Goal: Task Accomplishment & Management: Complete application form

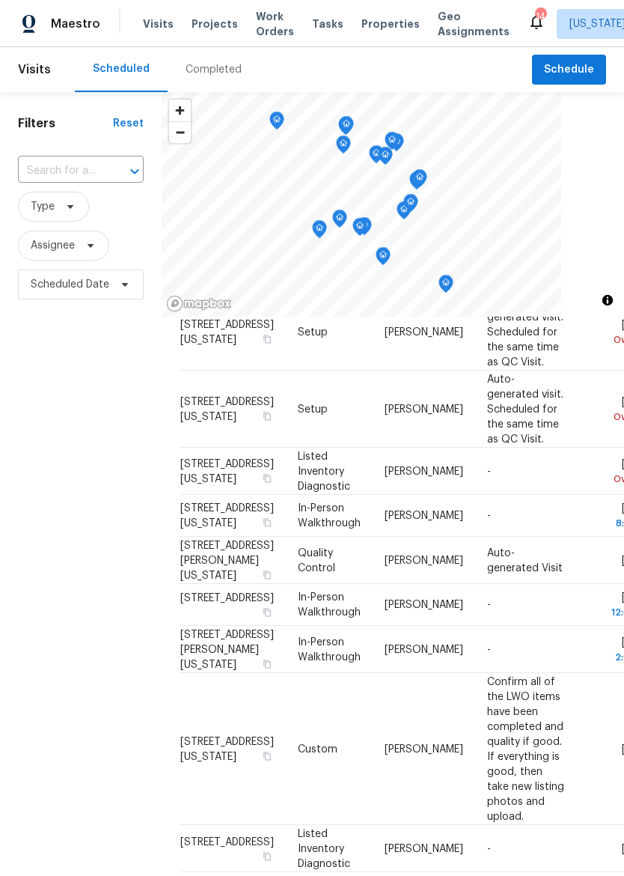
scroll to position [88, 0]
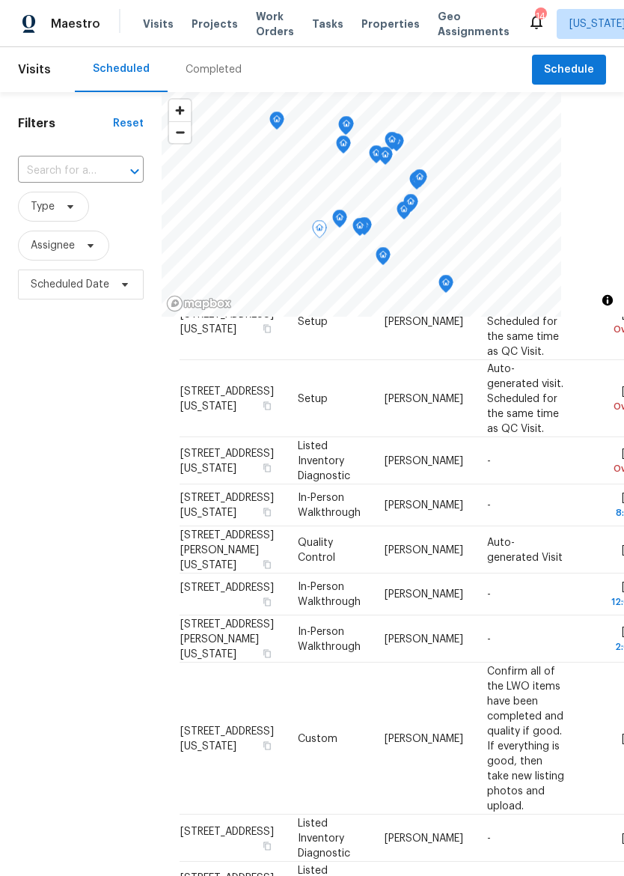
click at [0, 0] on icon at bounding box center [0, 0] width 0 height 0
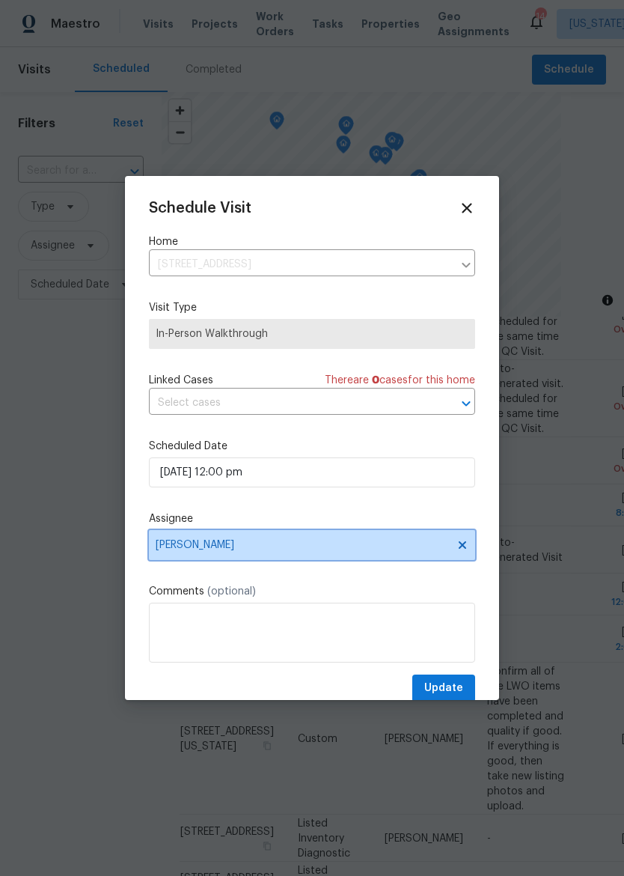
click at [346, 545] on span "[PERSON_NAME]" at bounding box center [303, 545] width 294 height 12
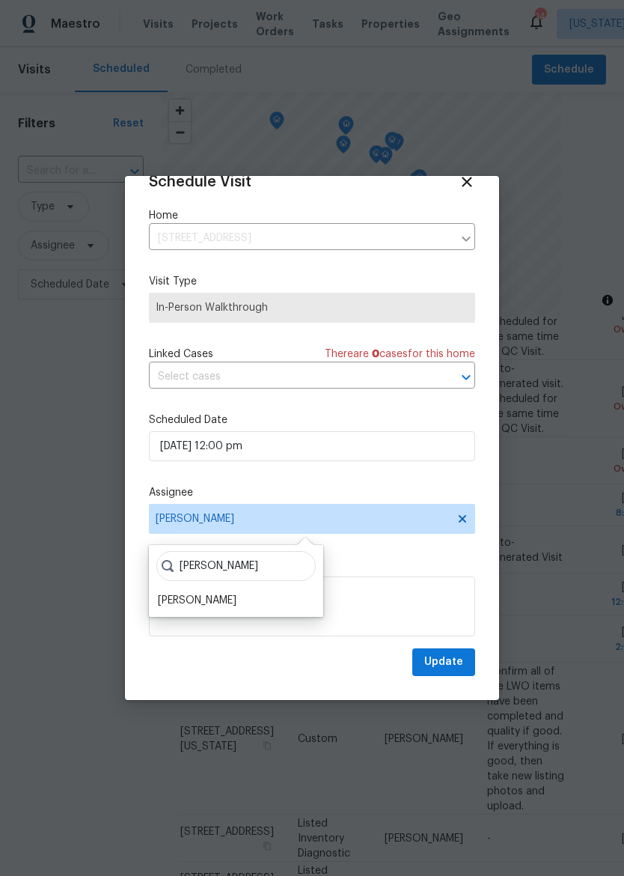
scroll to position [29, 0]
type input "Matt"
click at [215, 605] on div "Matt McEvoy" at bounding box center [197, 601] width 79 height 15
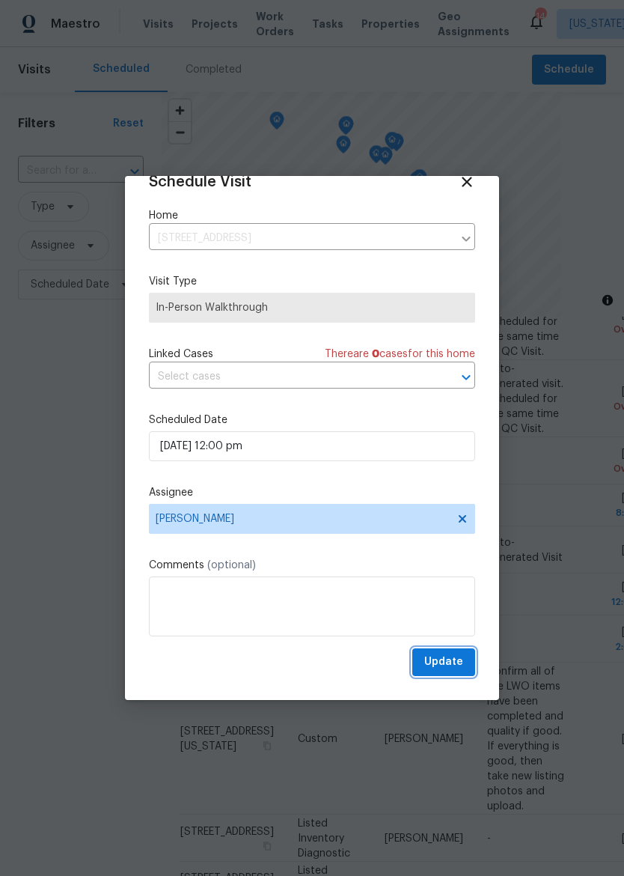
click at [457, 664] on span "Update" at bounding box center [444, 662] width 39 height 19
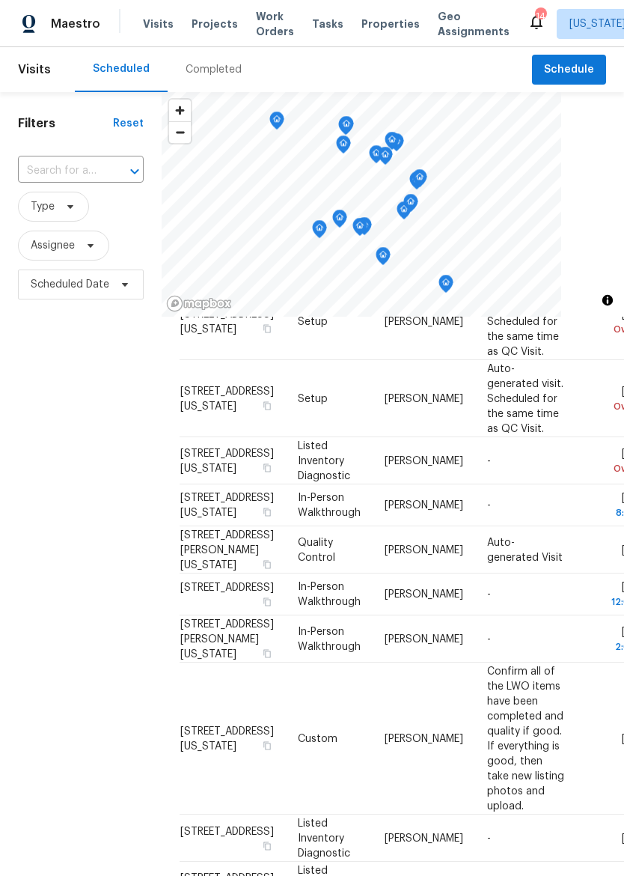
click at [362, 18] on span "Properties" at bounding box center [391, 23] width 58 height 15
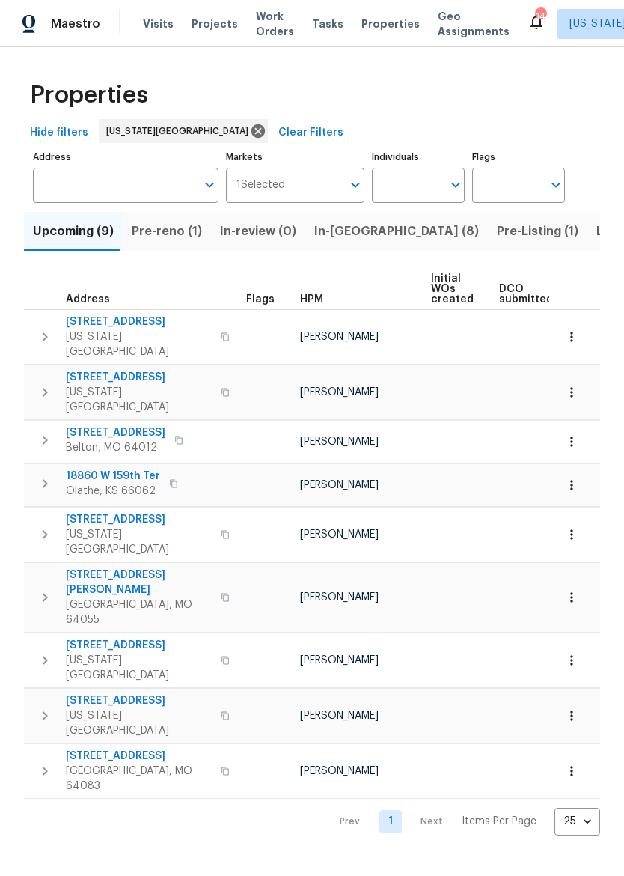
click at [344, 231] on span "In-reno (8)" at bounding box center [396, 231] width 165 height 21
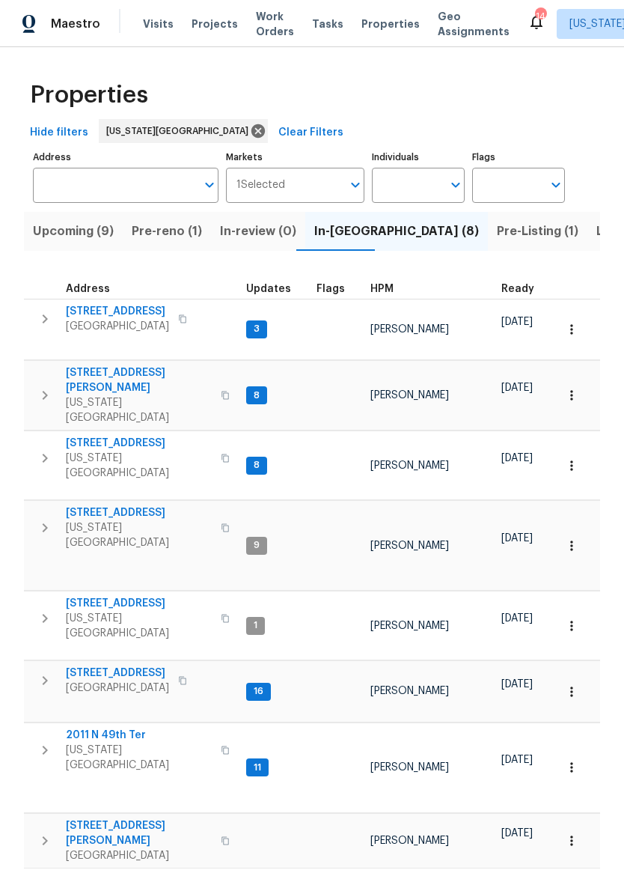
click at [126, 365] on span "[STREET_ADDRESS][PERSON_NAME]" at bounding box center [139, 380] width 146 height 30
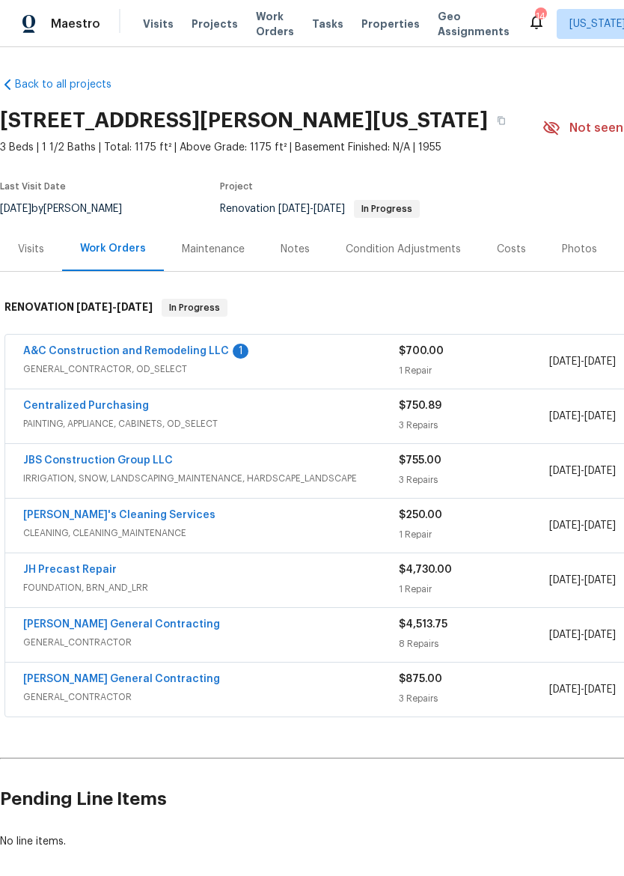
click at [200, 351] on link "A&C Construction and Remodeling LLC" at bounding box center [126, 351] width 206 height 10
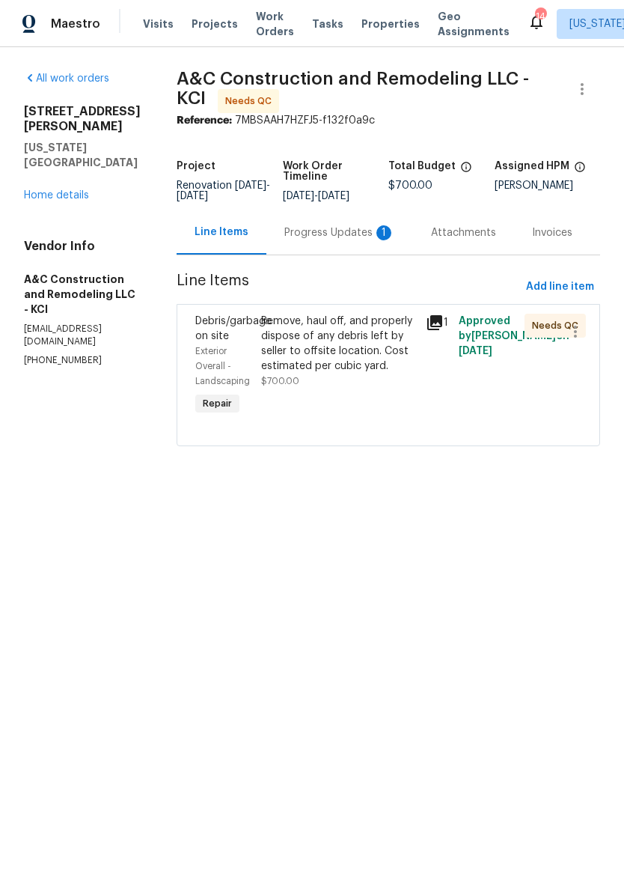
click at [335, 240] on div "Progress Updates 1" at bounding box center [340, 232] width 111 height 15
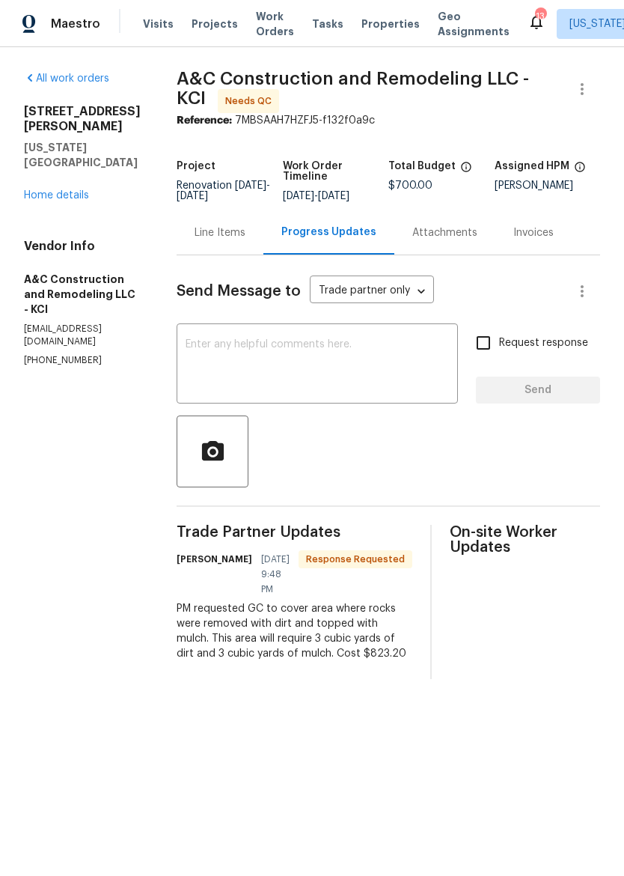
click at [246, 240] on div "Line Items" at bounding box center [220, 232] width 51 height 15
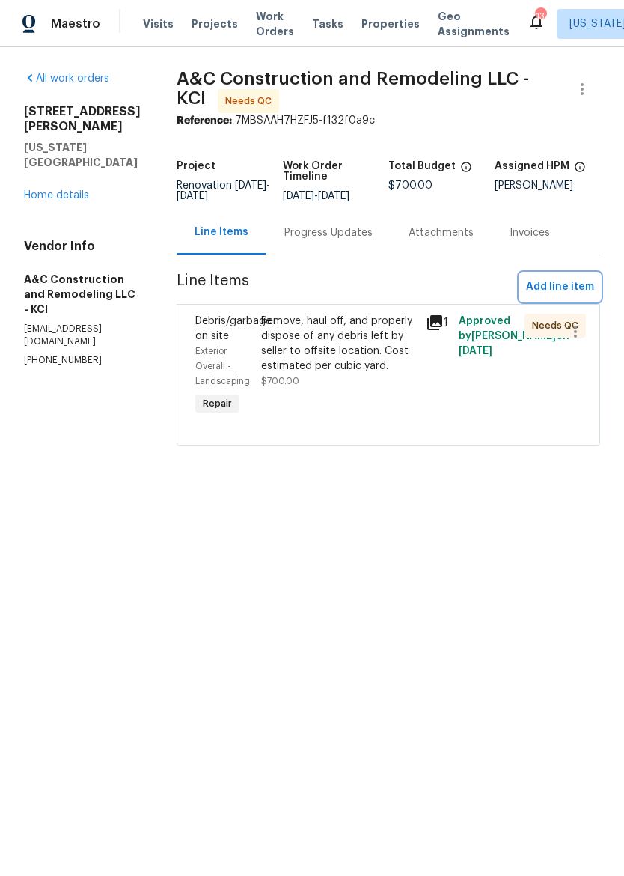
click at [572, 294] on span "Add line item" at bounding box center [560, 287] width 68 height 19
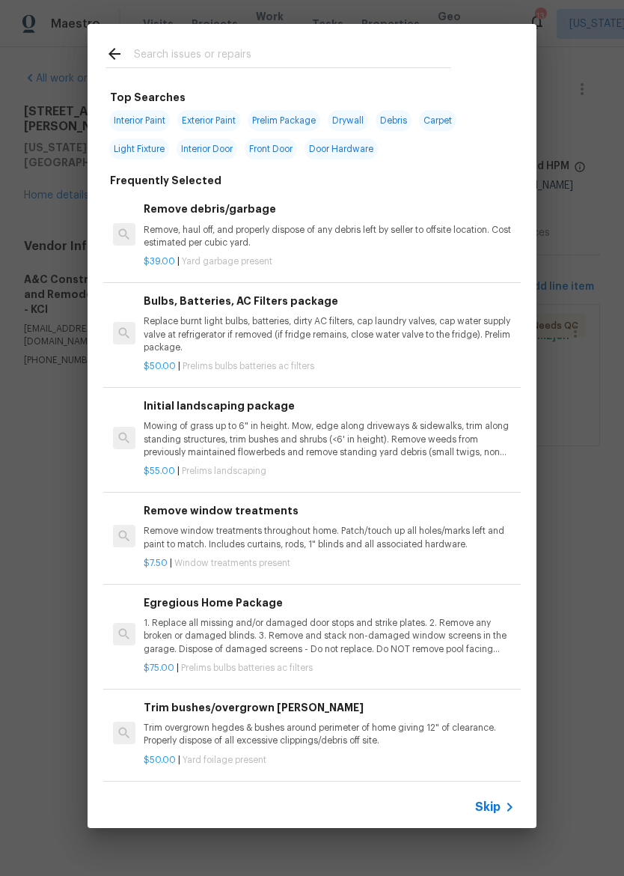
click at [263, 46] on input "text" at bounding box center [292, 56] width 317 height 22
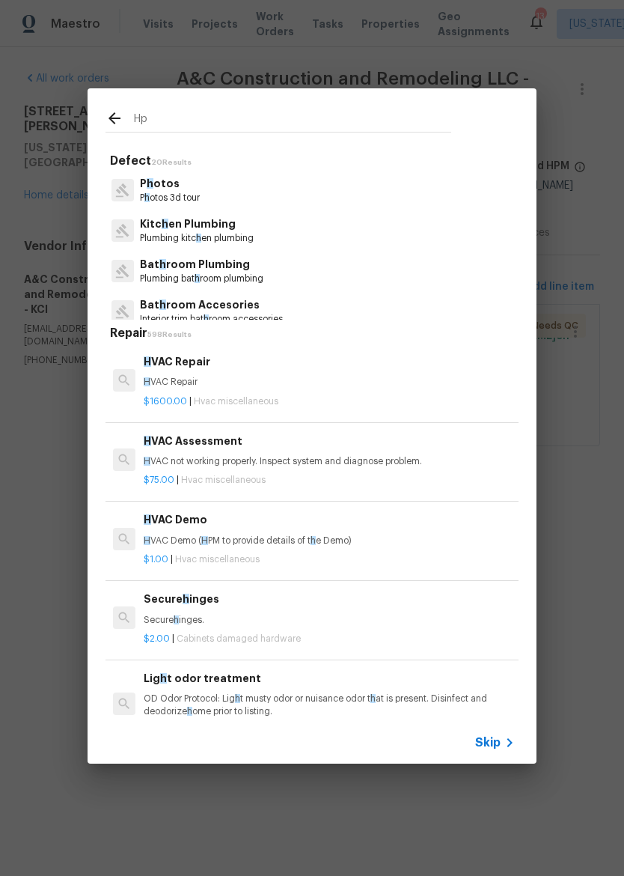
type input "Hpm"
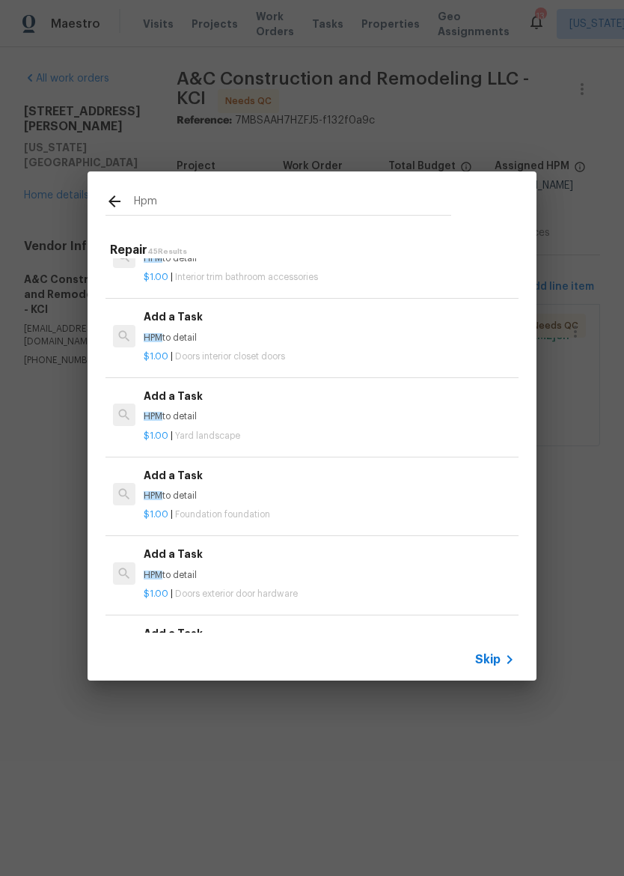
scroll to position [1307, 0]
click at [392, 424] on div "$1.00 | Yard landscape" at bounding box center [329, 433] width 371 height 19
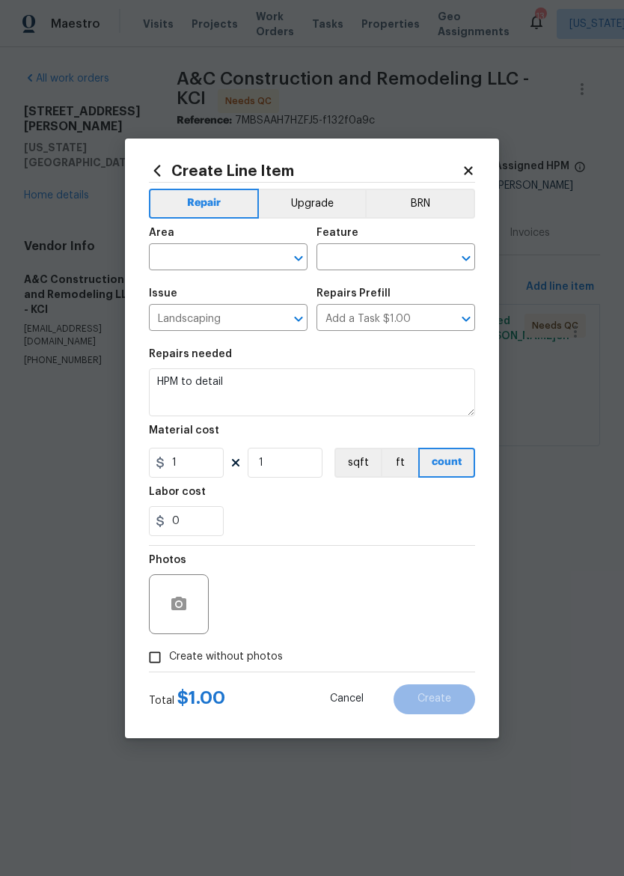
click at [177, 259] on input "text" at bounding box center [207, 258] width 117 height 23
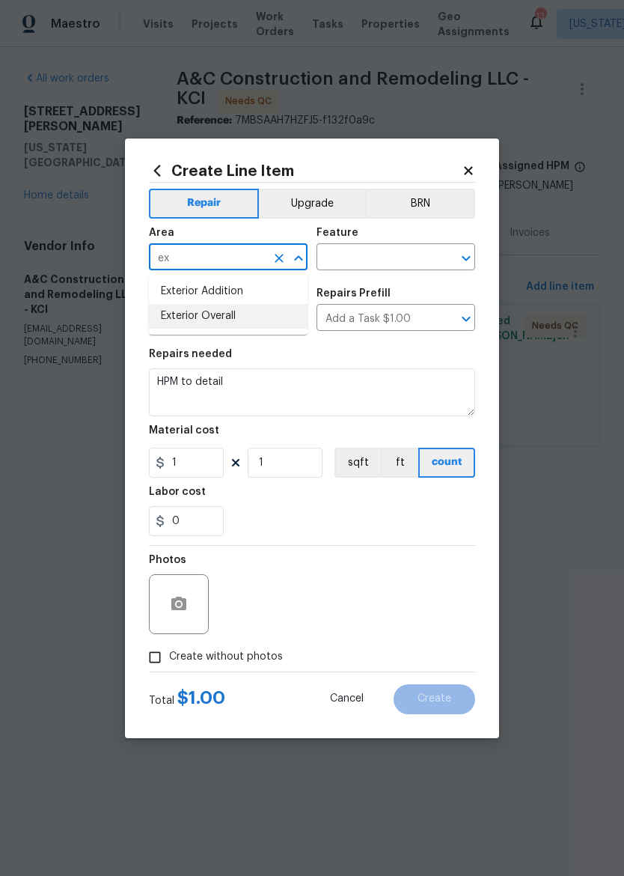
click at [168, 316] on li "Exterior Overall" at bounding box center [228, 316] width 159 height 25
type input "Exterior Overall"
click at [369, 257] on input "text" at bounding box center [375, 258] width 117 height 23
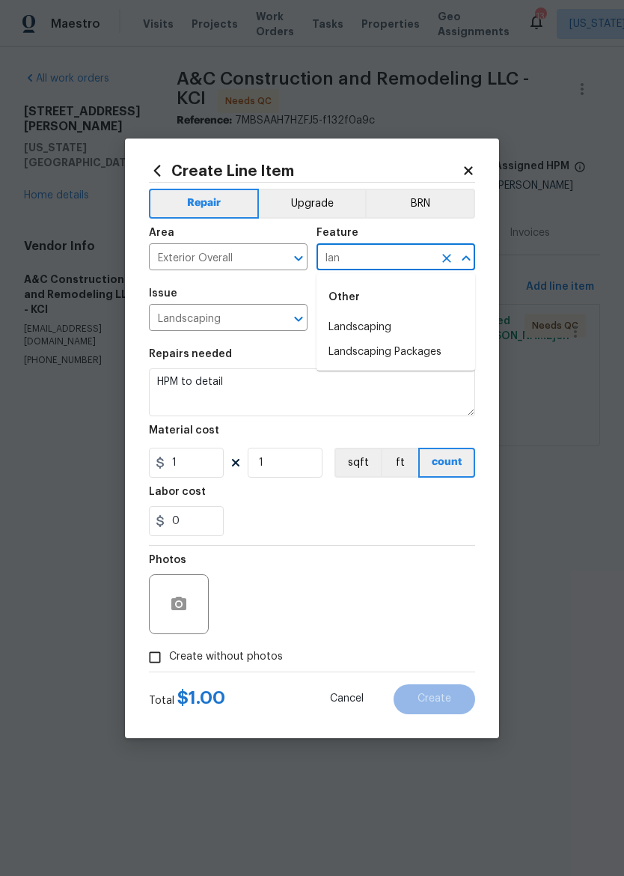
click at [419, 337] on li "Landscaping" at bounding box center [396, 327] width 159 height 25
type input "Landscaping"
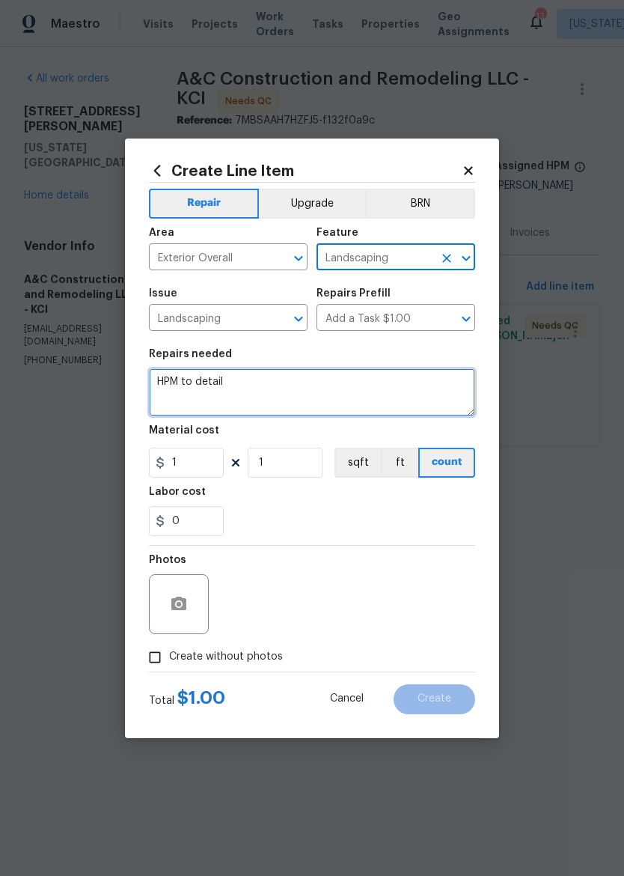
click at [354, 392] on textarea "HPM to detail" at bounding box center [312, 392] width 326 height 48
click at [353, 392] on textarea "HPM to detail" at bounding box center [312, 392] width 326 height 48
click at [349, 378] on textarea "HPM to detail" at bounding box center [312, 392] width 326 height 48
type textarea "H"
type textarea "Add dirt and mulch to fill large hole in backyard"
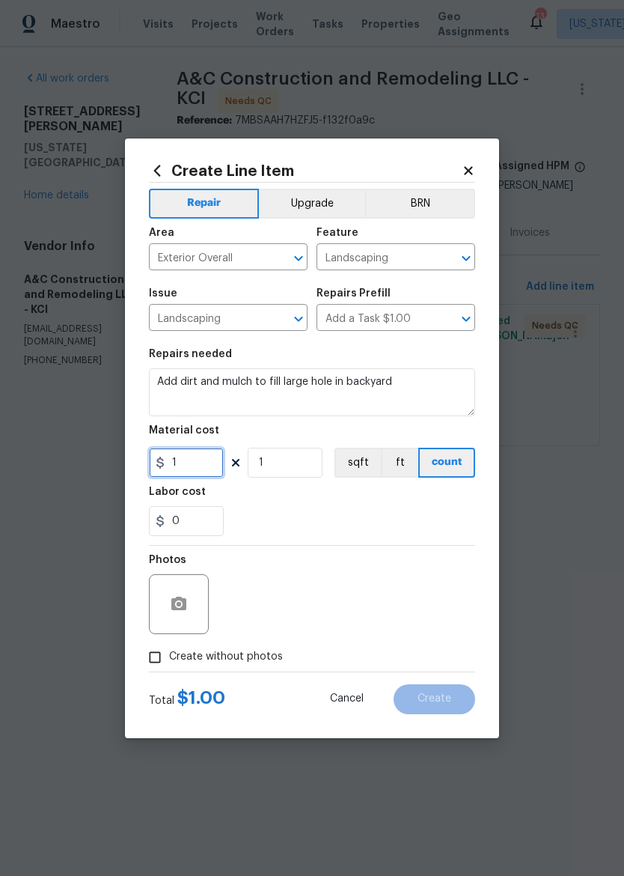
click at [184, 477] on input "1" at bounding box center [186, 463] width 75 height 30
click at [439, 535] on div "0" at bounding box center [312, 521] width 326 height 30
type input "823.2"
click at [152, 660] on input "Create without photos" at bounding box center [155, 657] width 28 height 28
checkbox input "true"
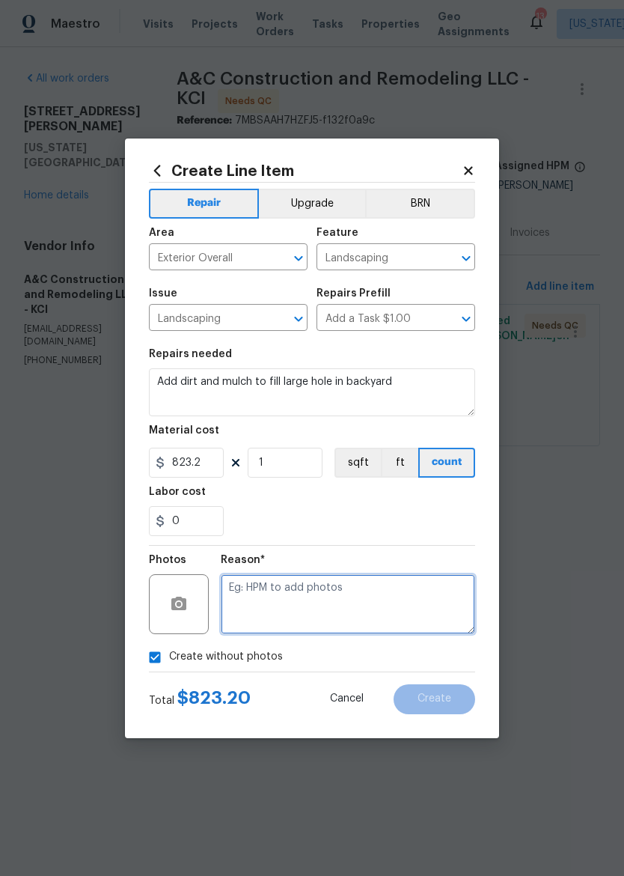
click at [431, 575] on textarea at bounding box center [348, 604] width 255 height 60
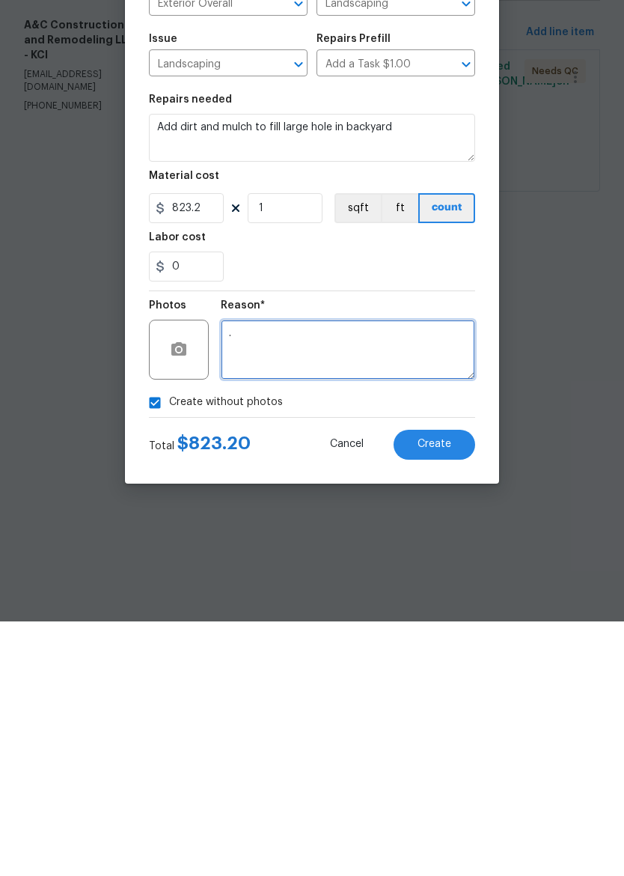
type textarea "."
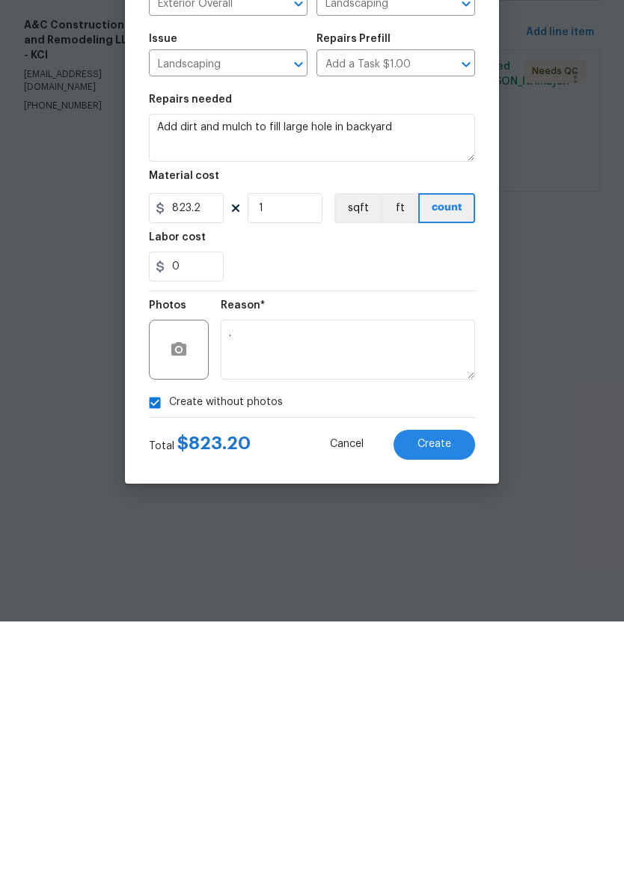
click at [437, 684] on button "Create" at bounding box center [435, 699] width 82 height 30
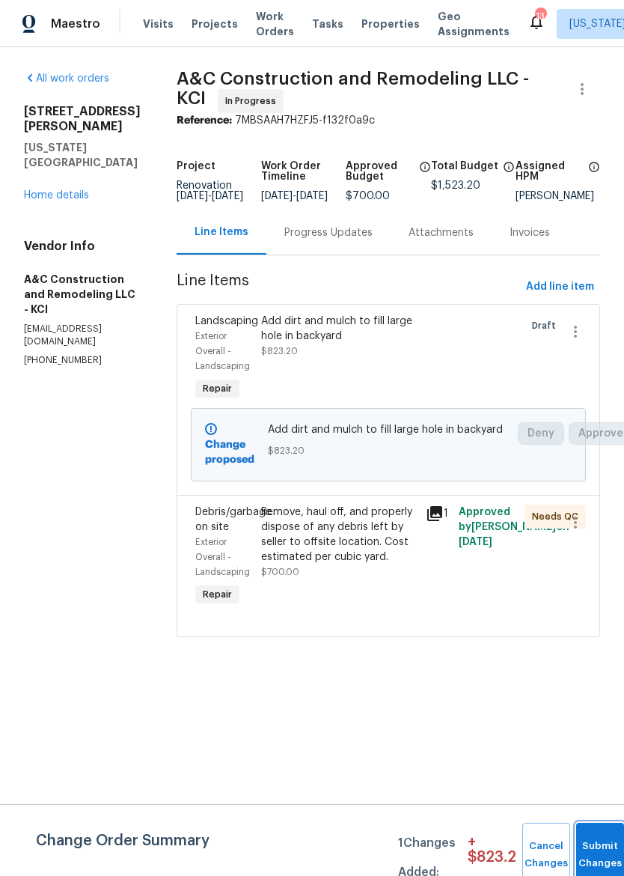
click at [607, 843] on button "Submit Changes" at bounding box center [601, 855] width 48 height 64
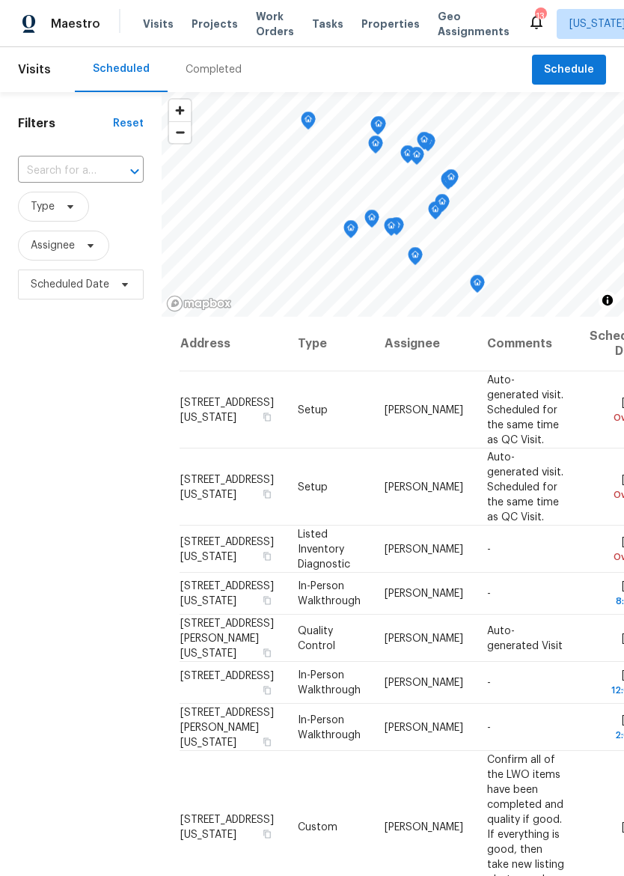
click at [376, 19] on span "Properties" at bounding box center [391, 23] width 58 height 15
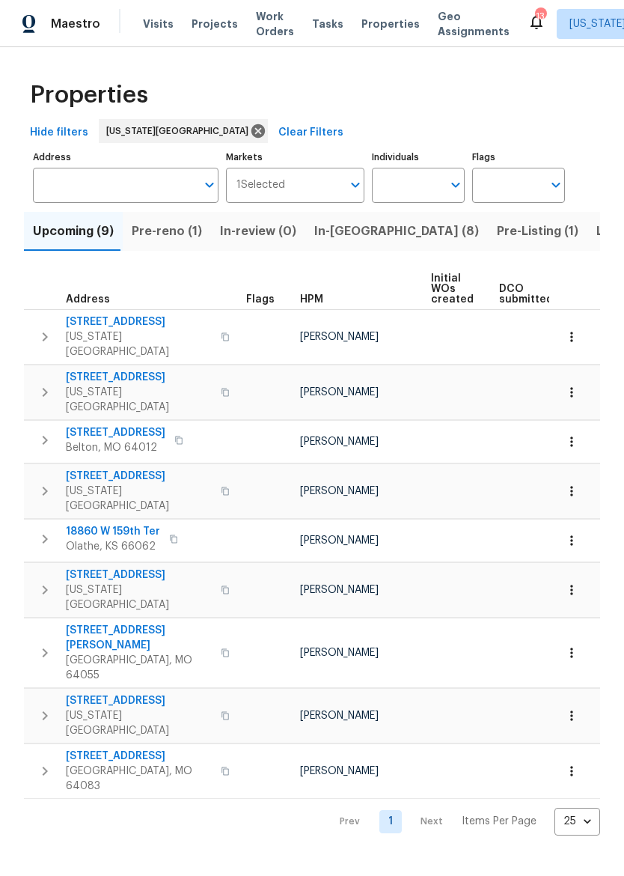
click at [344, 228] on span "In-reno (8)" at bounding box center [396, 231] width 165 height 21
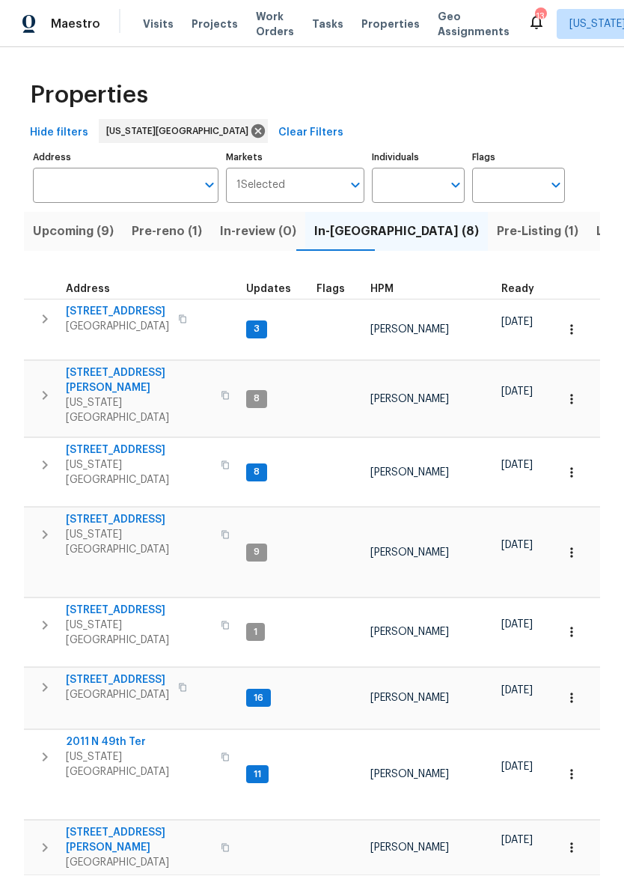
click at [127, 365] on span "[STREET_ADDRESS][PERSON_NAME]" at bounding box center [139, 380] width 146 height 30
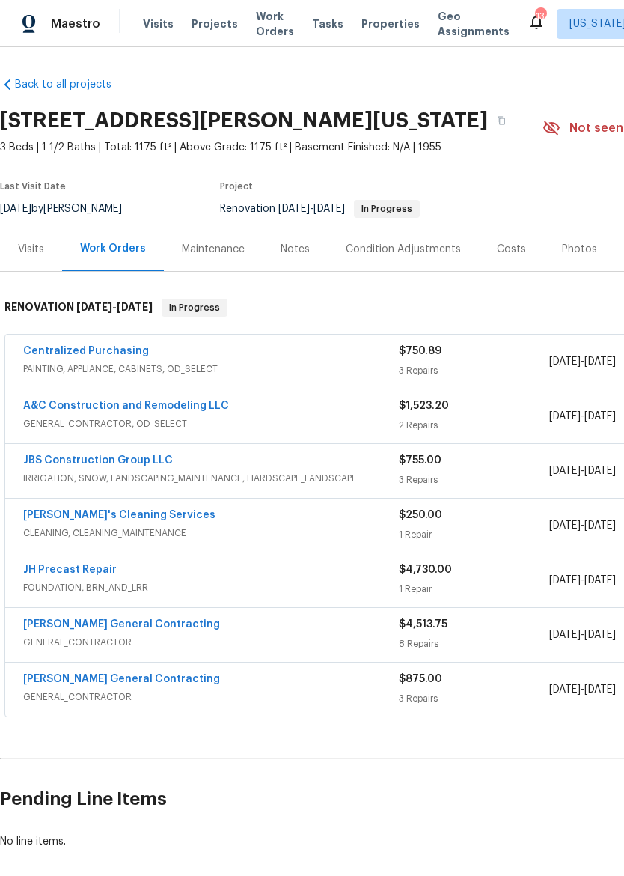
click at [584, 242] on div "Photos" at bounding box center [579, 249] width 35 height 15
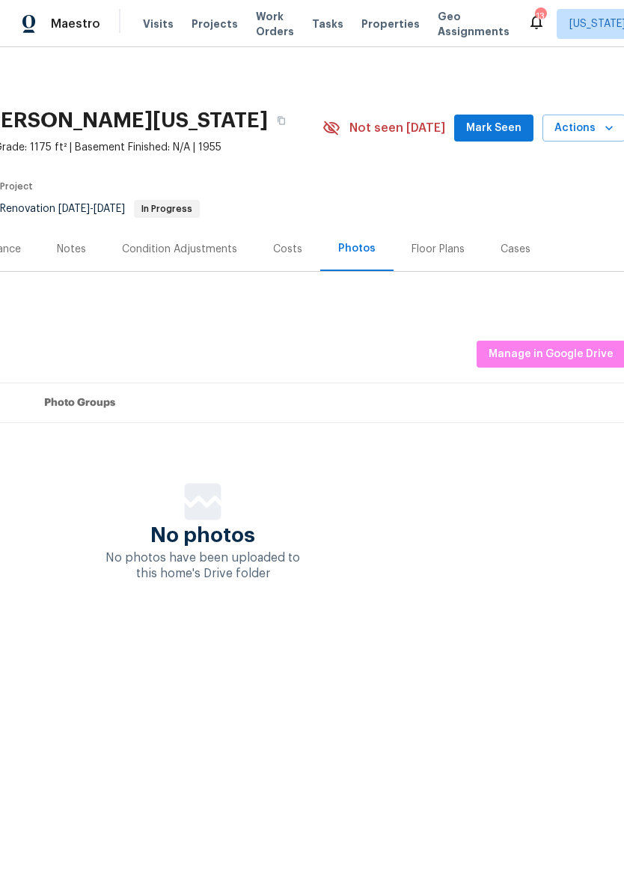
scroll to position [0, 222]
click at [586, 352] on span "Manage in Google Drive" at bounding box center [549, 354] width 125 height 19
